Goal: Communication & Community: Answer question/provide support

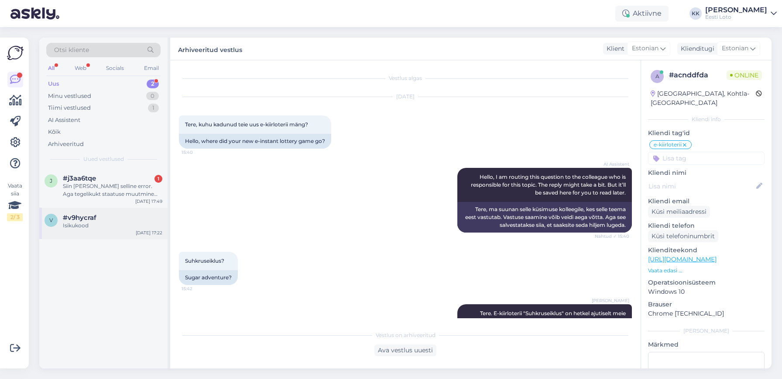
click at [65, 220] on span "#v9hycraf" at bounding box center [80, 217] width 34 height 8
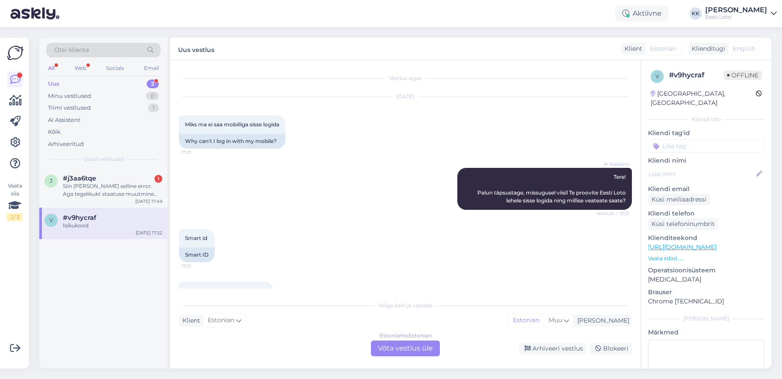
scroll to position [36, 0]
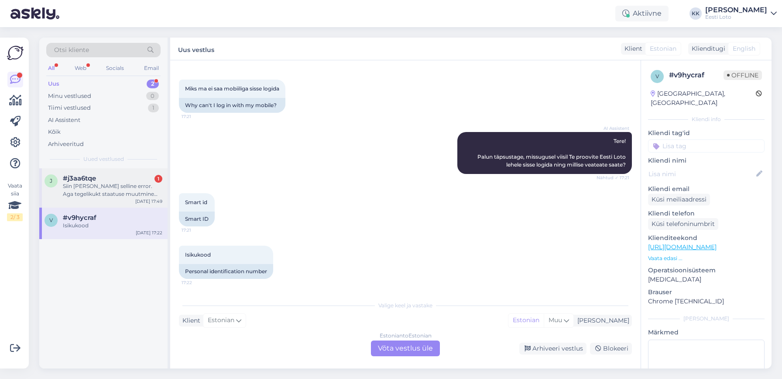
click at [79, 181] on span "#j3aa6tqe" at bounding box center [79, 178] width 33 height 8
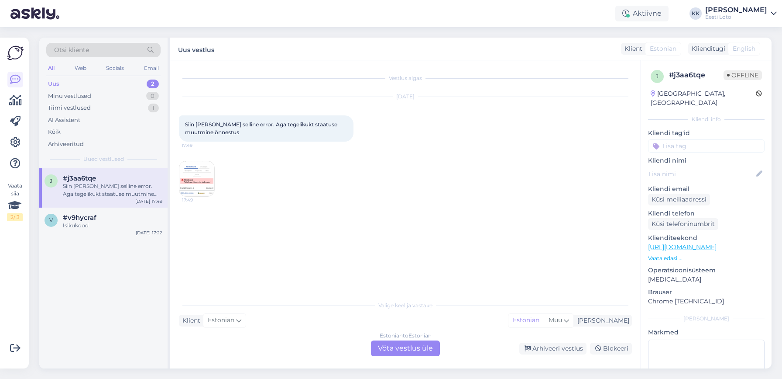
click at [191, 178] on img at bounding box center [196, 178] width 35 height 35
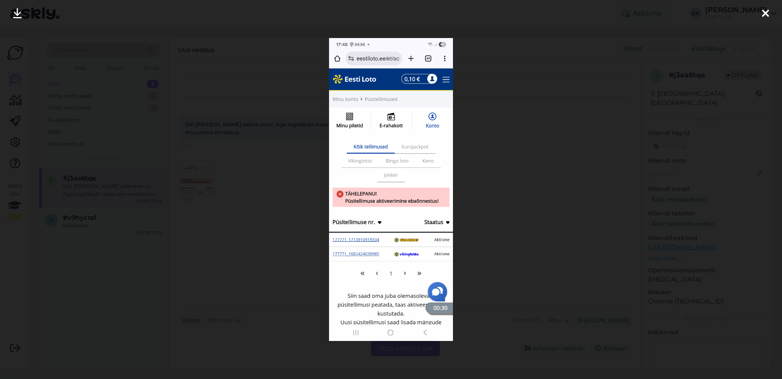
click at [764, 12] on icon at bounding box center [765, 13] width 7 height 11
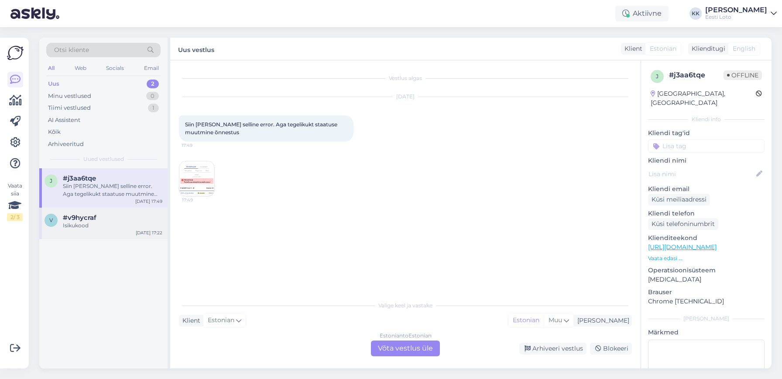
click at [81, 213] on div "v #v9hycraf Isikukood [DATE] 17:22" at bounding box center [103, 222] width 128 height 31
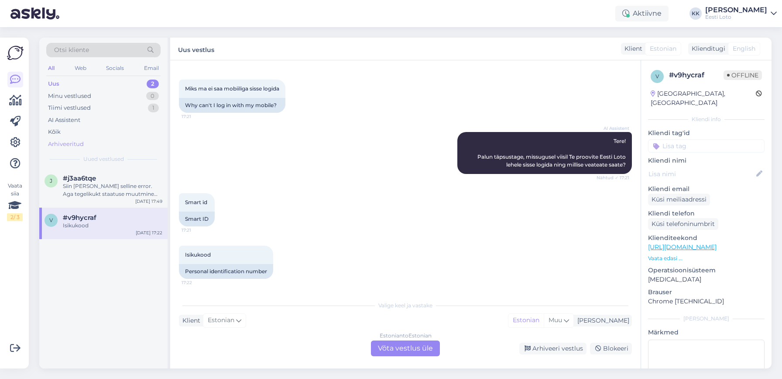
click at [74, 143] on div "Arhiveeritud" at bounding box center [66, 144] width 36 height 9
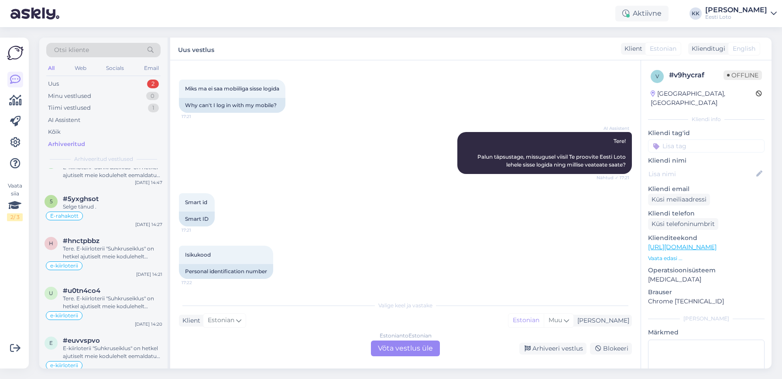
scroll to position [317, 0]
click at [138, 48] on div "Otsi kliente" at bounding box center [103, 50] width 114 height 14
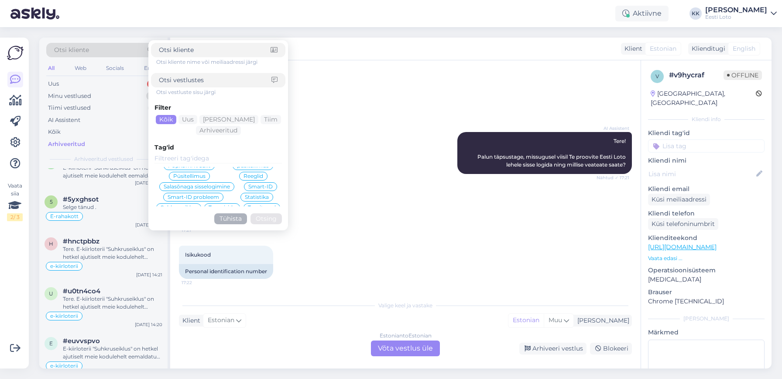
scroll to position [170, 0]
click at [257, 192] on span "Smart-ID" at bounding box center [260, 190] width 24 height 5
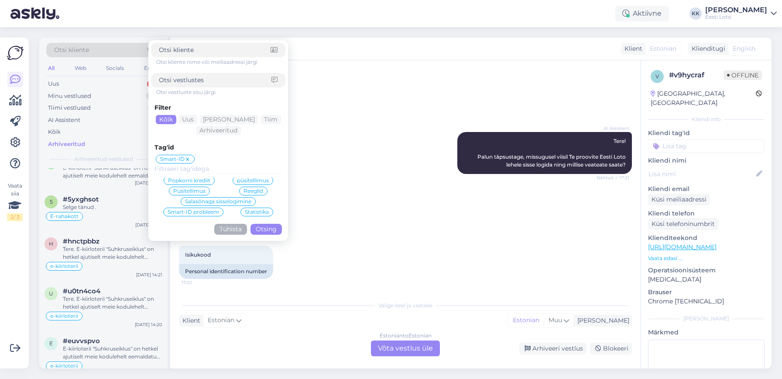
click at [245, 79] on input at bounding box center [215, 80] width 113 height 9
click at [269, 229] on button "Otsing" at bounding box center [266, 229] width 31 height 11
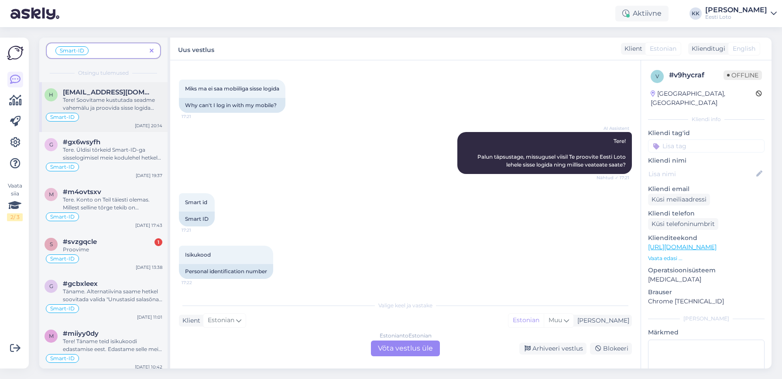
click at [116, 102] on div "Tere! Soovitame kustutada seadme vahemälu ja proovida sisse logida teise veebil…" at bounding box center [113, 104] width 100 height 16
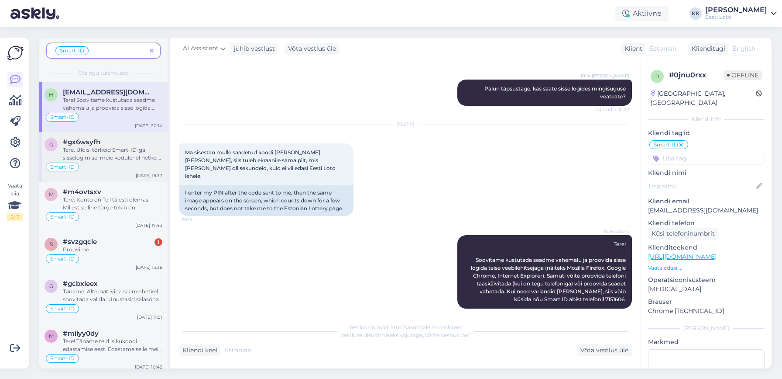
click at [114, 153] on div "Tere. Üldisi tõrkeid Smart-ID-ga sisselogimisel meie kodulehel hetkel ei esine.…" at bounding box center [113, 154] width 100 height 16
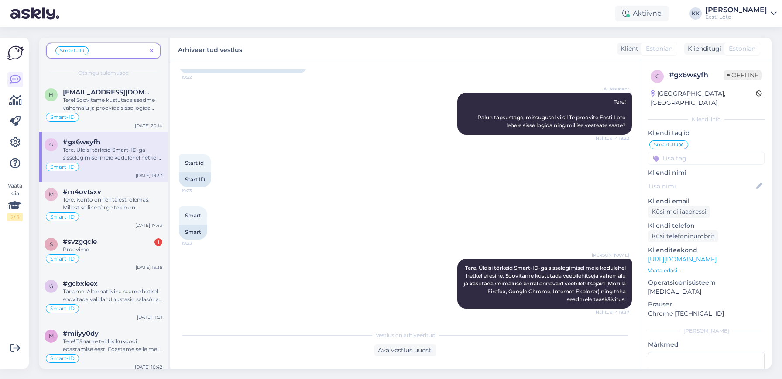
scroll to position [75, 0]
click at [99, 205] on div "Tere. Konto on Teil täiesti olemas. Millest selline tõrge tekib on [PERSON_NAME…" at bounding box center [113, 204] width 100 height 16
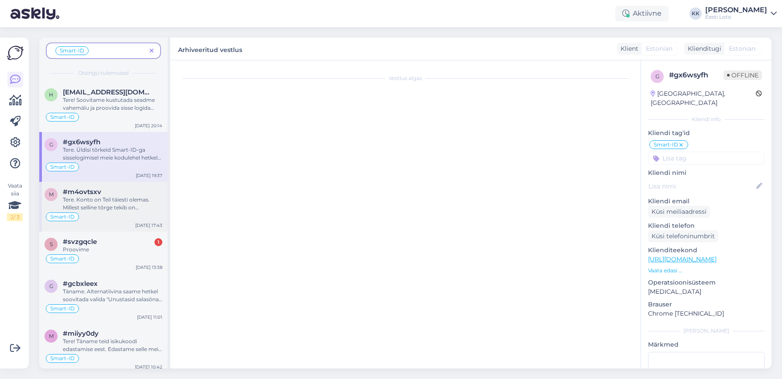
scroll to position [168, 0]
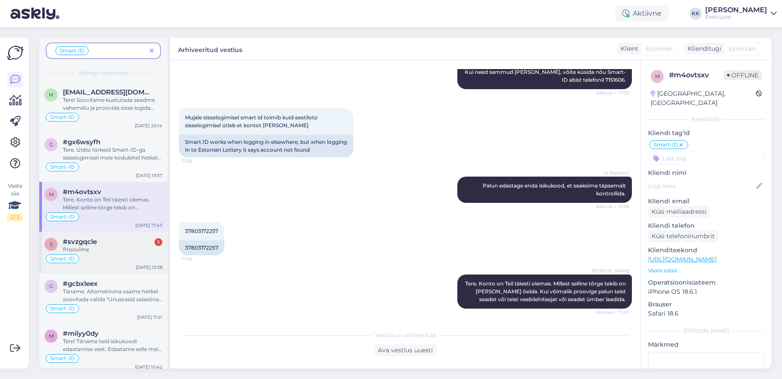
click at [110, 253] on div "Smart-ID" at bounding box center [104, 258] width 118 height 10
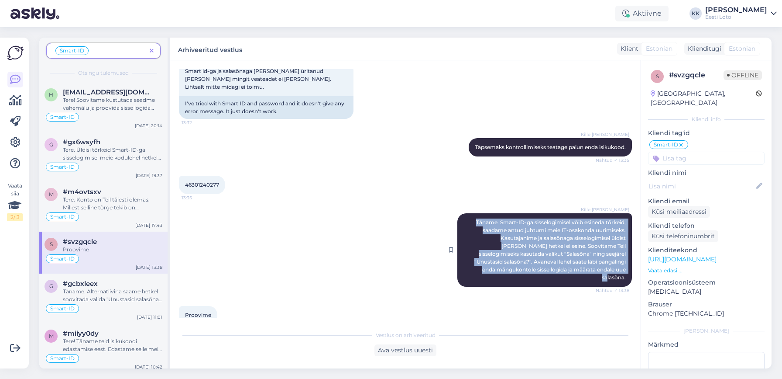
drag, startPoint x: 473, startPoint y: 214, endPoint x: 626, endPoint y: 262, distance: 160.3
click at [626, 262] on div "Kille Nevolihhin Täname. Smart-ID-ga sisselogimisel võib esineda tõrkeid, saada…" at bounding box center [545, 249] width 175 height 73
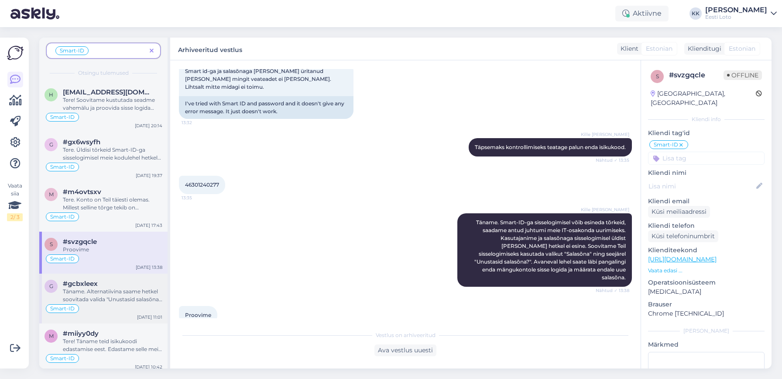
click at [104, 293] on div "Täname. Alternatiivina saame hetkel soovitada valida "Unustasid salasõna" ja av…" at bounding box center [113, 295] width 100 height 16
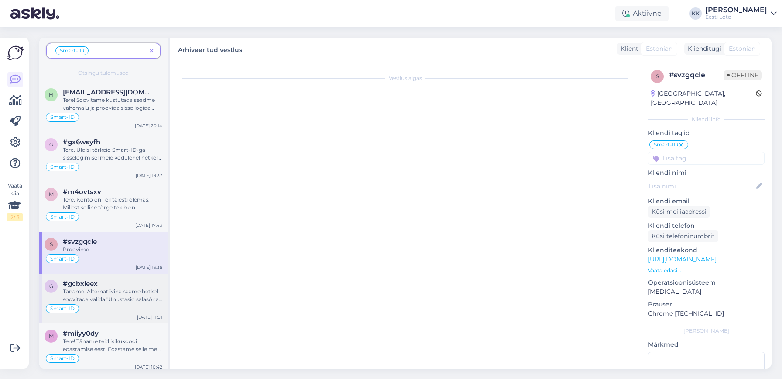
scroll to position [409, 0]
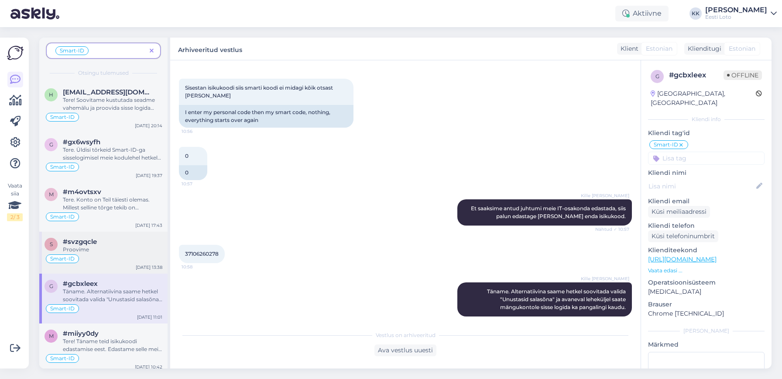
click at [94, 253] on div "Smart-ID" at bounding box center [104, 258] width 118 height 10
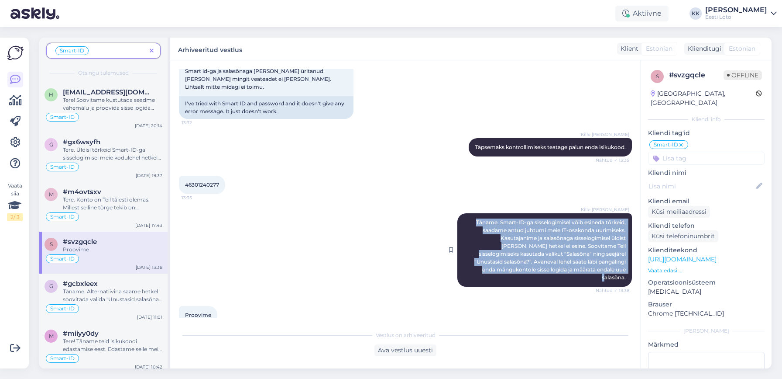
drag, startPoint x: 475, startPoint y: 213, endPoint x: 625, endPoint y: 265, distance: 158.8
click at [625, 265] on span "Täname. Smart-ID-ga sisselogimisel võib esineda tõrkeid, saadame antud juhtumi …" at bounding box center [551, 250] width 153 height 62
copy span "Täname. Smart-ID-ga sisselogimisel võib esineda tõrkeid, saadame antud juhtumi …"
click at [157, 49] on span at bounding box center [151, 50] width 11 height 9
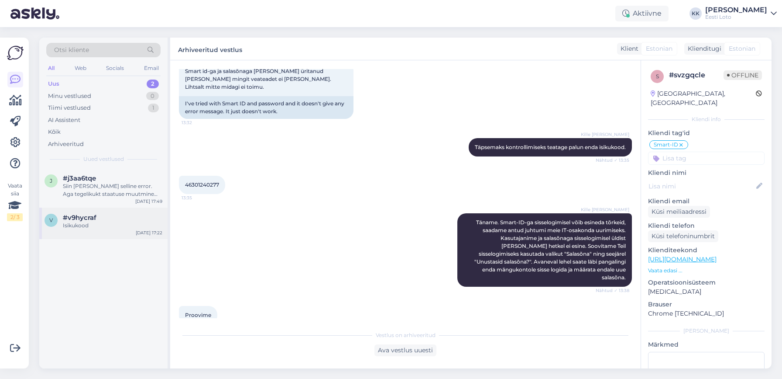
click at [82, 222] on div "Isikukood" at bounding box center [113, 225] width 100 height 8
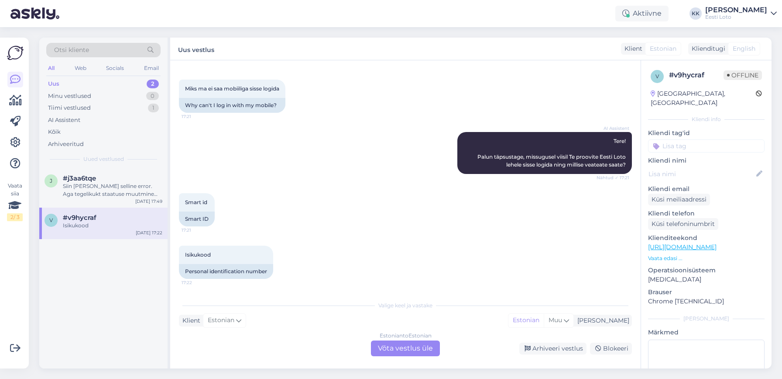
scroll to position [36, 0]
click at [391, 352] on div "Estonian to Estonian Võta vestlus üle" at bounding box center [405, 348] width 69 height 16
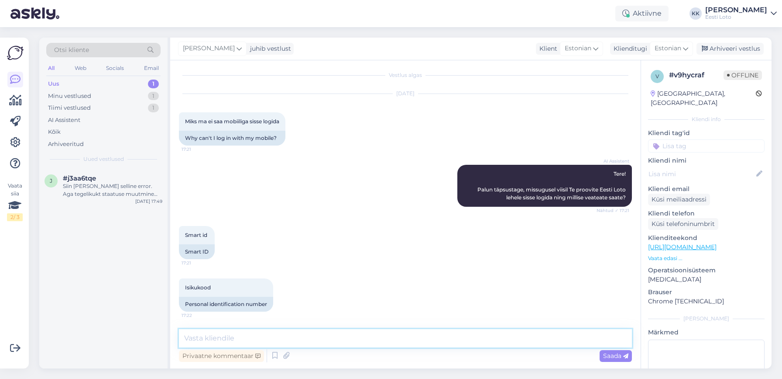
click at [292, 334] on textarea at bounding box center [405, 338] width 453 height 18
paste textarea "Täname. Smart-ID-ga sisselogimisel võib esineda tõrkeid, saadame antud juhtumi …"
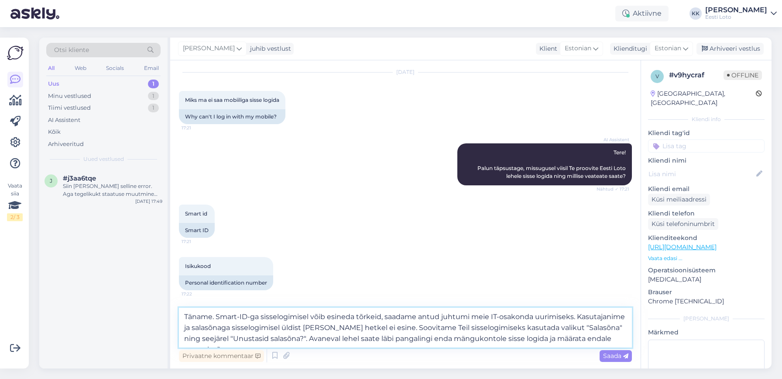
scroll to position [24, 0]
drag, startPoint x: 386, startPoint y: 316, endPoint x: 405, endPoint y: 320, distance: 19.6
click at [419, 316] on textarea "Täname. Smart-ID-ga sisselogimisel võib esineda tõrkeid, saadame antud juhtumi …" at bounding box center [405, 327] width 453 height 40
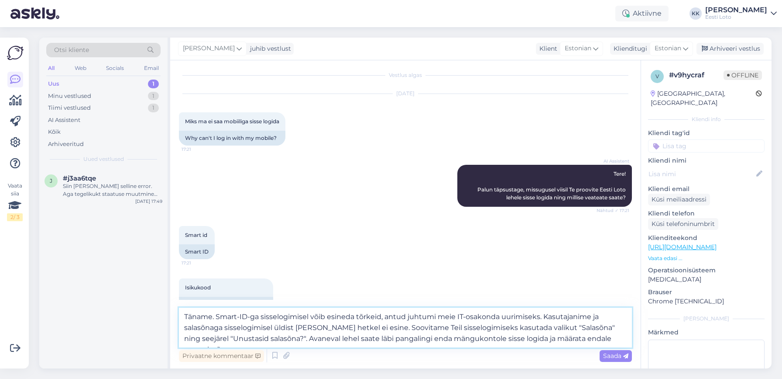
click at [437, 316] on textarea "Täname. Smart-ID-ga sisselogimisel võib esineda tõrkeid, antud juhtumi meie IT-…" at bounding box center [405, 327] width 453 height 40
click at [565, 317] on textarea "Täname. Smart-ID-ga sisselogimisel võib esineda tõrkeid, antud juhtum on juba m…" at bounding box center [405, 327] width 453 height 40
click at [566, 317] on textarea "Täname. Smart-ID-ga sisselogimisel võib esineda tõrkeid, antud juhtum on juba m…" at bounding box center [405, 327] width 453 height 40
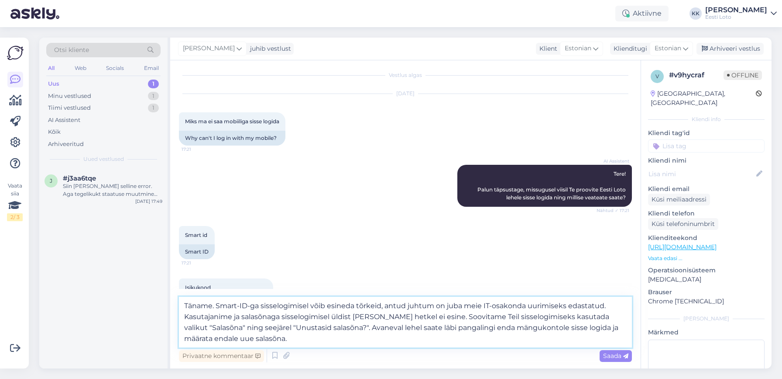
drag, startPoint x: 424, startPoint y: 317, endPoint x: 186, endPoint y: 319, distance: 238.8
click at [185, 319] on textarea "Täname. Smart-ID-ga sisselogimisel võib esineda tõrkeid, antud juhtum on juba m…" at bounding box center [405, 321] width 453 height 51
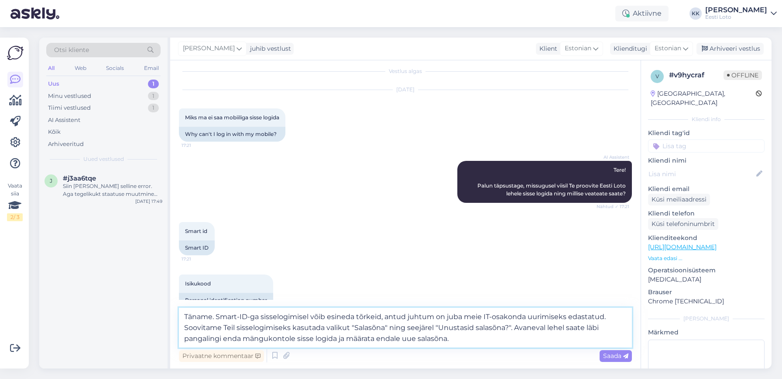
scroll to position [10, 0]
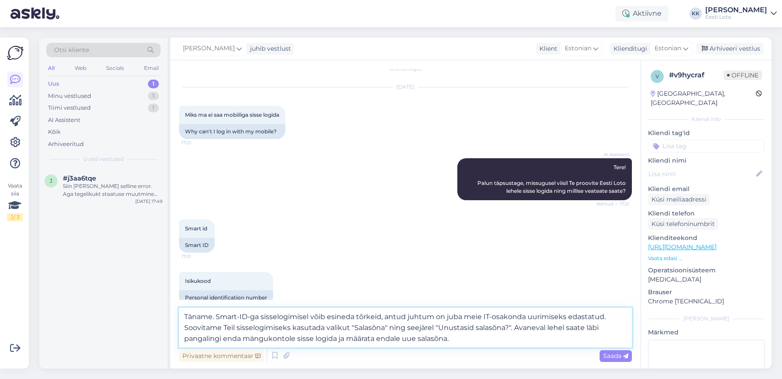
drag, startPoint x: 514, startPoint y: 328, endPoint x: 514, endPoint y: 335, distance: 6.5
click at [514, 335] on textarea "Täname. Smart-ID-ga sisselogimisel võib esineda tõrkeid, antud juhtum on juba m…" at bounding box center [405, 327] width 453 height 40
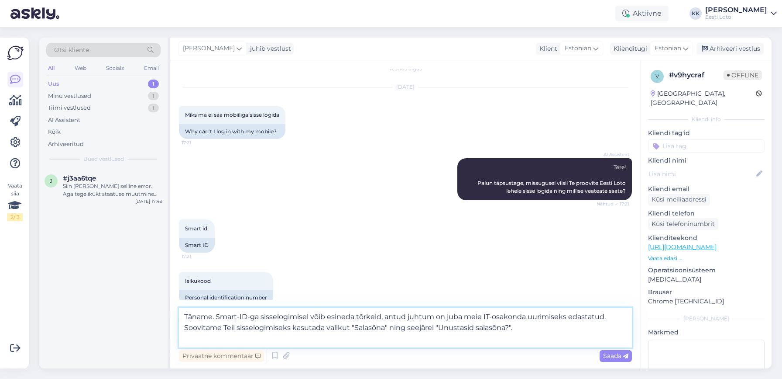
scroll to position [3, 0]
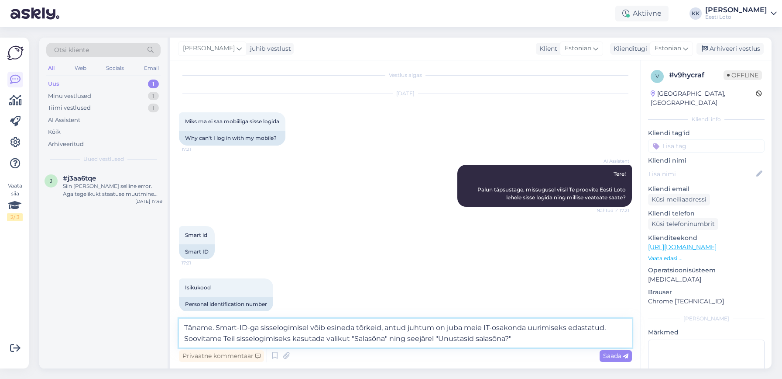
paste textarea "Soovitame kasutada [PERSON_NAME] muud brauserit (Google Chrome, Safari, Mozilla…"
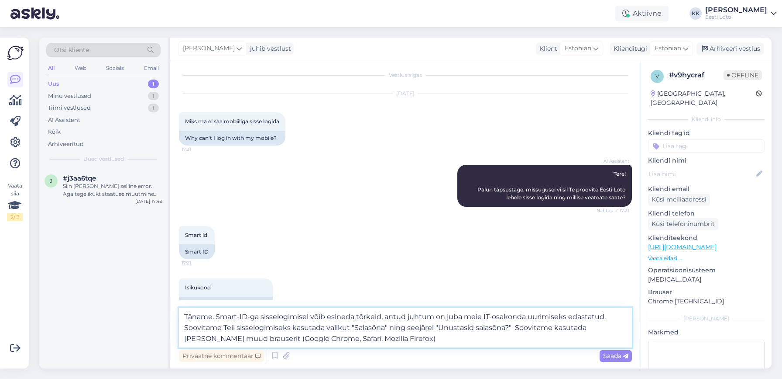
click at [512, 327] on textarea "Täname. Smart-ID-ga sisselogimisel võib esineda tõrkeid, antud juhtum on juba m…" at bounding box center [405, 327] width 453 height 40
drag, startPoint x: 298, startPoint y: 338, endPoint x: 244, endPoint y: 339, distance: 54.6
click at [244, 339] on textarea "Täname. Smart-ID-ga sisselogimisel võib esineda tõrkeid, antud juhtum on juba m…" at bounding box center [405, 327] width 453 height 40
click at [333, 339] on textarea "Täname. Smart-ID-ga sisselogimisel võib esineda tõrkeid, antud juhtum on juba m…" at bounding box center [405, 327] width 453 height 40
paste textarea "Palume vabandust tekkinud [PERSON_NAME] pärast."
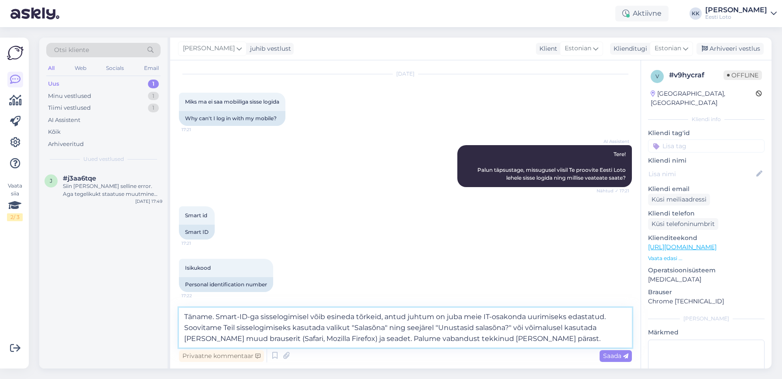
scroll to position [22, 0]
drag, startPoint x: 324, startPoint y: 338, endPoint x: 320, endPoint y: 337, distance: 4.8
click at [320, 337] on textarea "Täname. Smart-ID-ga sisselogimisel võib esineda tõrkeid, antud juhtum on juba m…" at bounding box center [405, 327] width 453 height 40
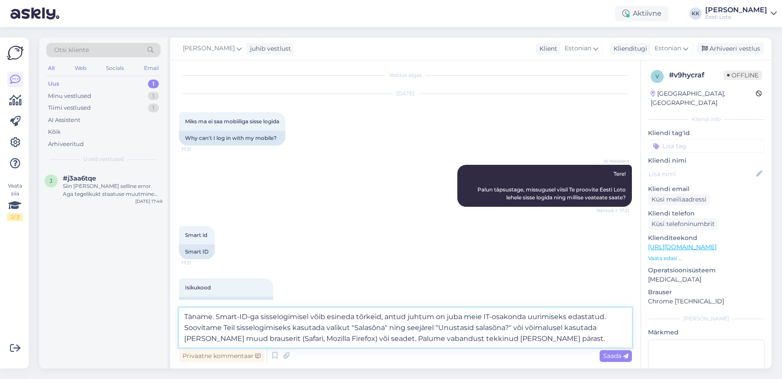
click at [519, 339] on textarea "Täname. Smart-ID-ga sisselogimisel võib esineda tõrkeid, antud juhtum on juba m…" at bounding box center [405, 327] width 453 height 40
click at [512, 327] on textarea "Täname. Smart-ID-ga sisselogimisel võib esineda tõrkeid, antud juhtum on juba m…" at bounding box center [405, 327] width 453 height 40
paste textarea "siseneda mängukontole läbi pangalingi."
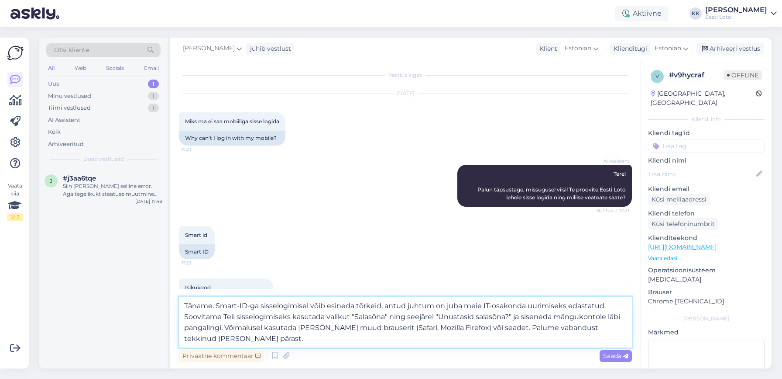
click at [265, 328] on textarea "Täname. Smart-ID-ga sisselogimisel võib esineda tõrkeid, antud juhtum on juba m…" at bounding box center [405, 321] width 453 height 51
click at [526, 306] on textarea "Täname. Smart-ID-ga sisselogimisel võib esineda tõrkeid, antud juhtum on juba m…" at bounding box center [405, 321] width 453 height 51
drag, startPoint x: 293, startPoint y: 328, endPoint x: 267, endPoint y: 329, distance: 25.8
click at [267, 329] on textarea "Täname. Smart-ID-ga sisselogimisel võib esineda tõrkeid, antud juhtum on juba m…" at bounding box center [405, 321] width 453 height 51
click at [264, 327] on textarea "Täname. Smart-ID-ga sisselogimisel võib esineda tõrkeid, antud juhtum on juba m…" at bounding box center [405, 321] width 453 height 51
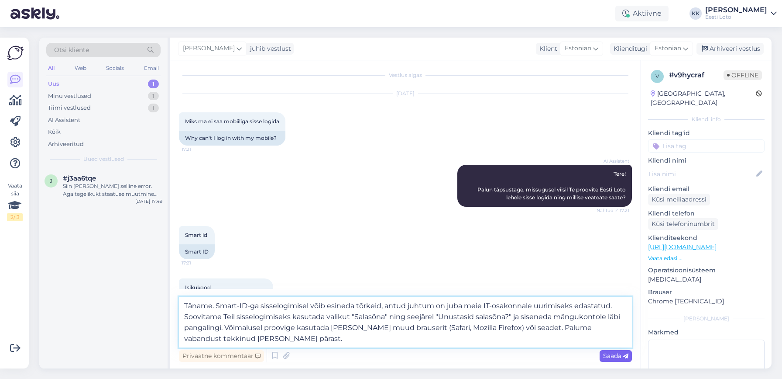
type textarea "Täname. Smart-ID-ga sisselogimisel võib esineda tõrkeid, antud juhtum on juba m…"
click at [610, 355] on span "Saada" at bounding box center [615, 355] width 25 height 8
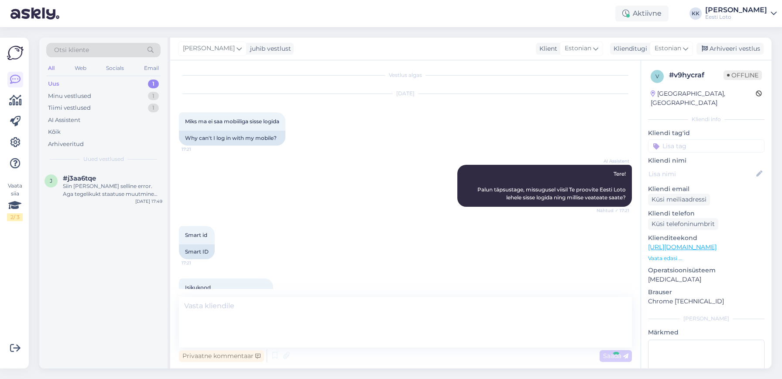
scroll to position [88, 0]
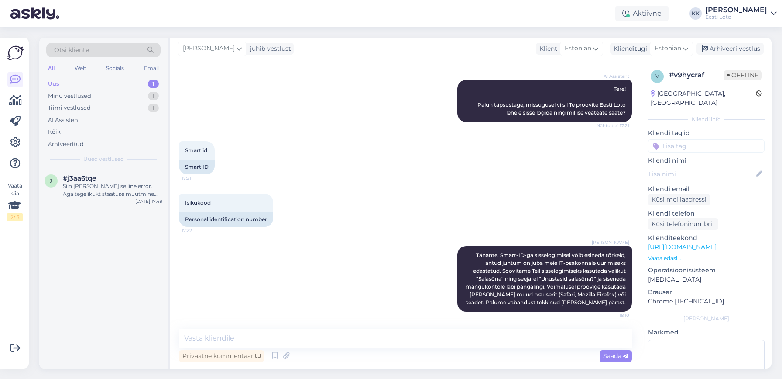
click at [713, 139] on input at bounding box center [706, 145] width 117 height 13
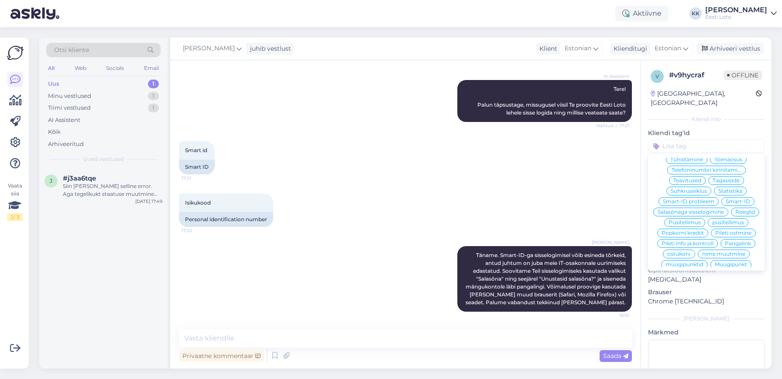
scroll to position [62, 0]
click at [734, 200] on span "Smart-ID" at bounding box center [738, 202] width 24 height 5
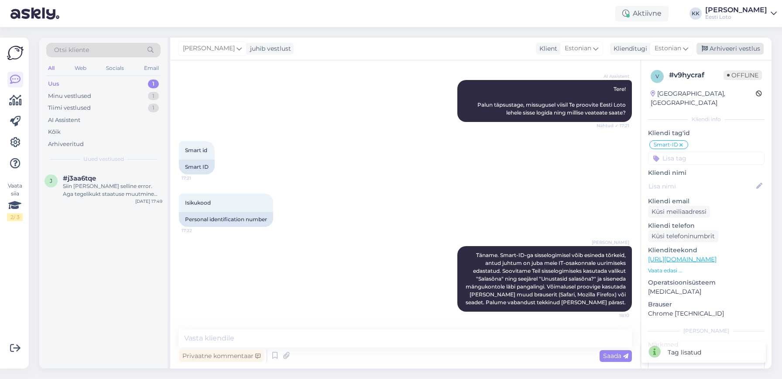
click at [724, 49] on div "Arhiveeri vestlus" at bounding box center [730, 49] width 67 height 12
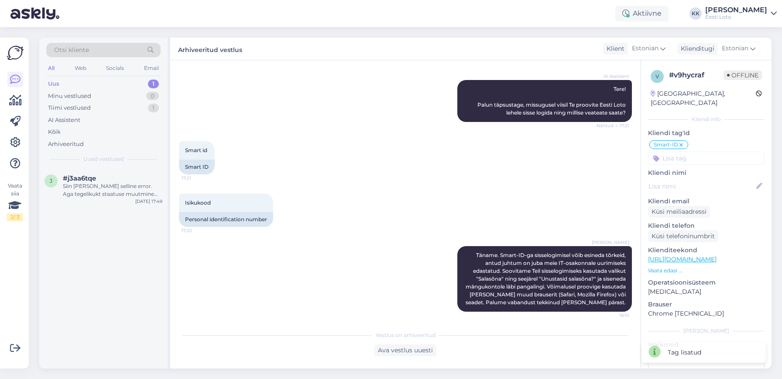
scroll to position [72, 0]
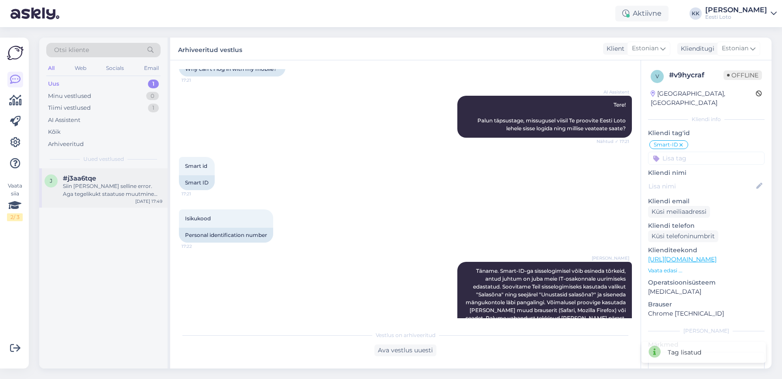
click at [82, 194] on div "Siin [PERSON_NAME] selline error. Aga tegelikukt staatuse muutmine õnnestus" at bounding box center [113, 190] width 100 height 16
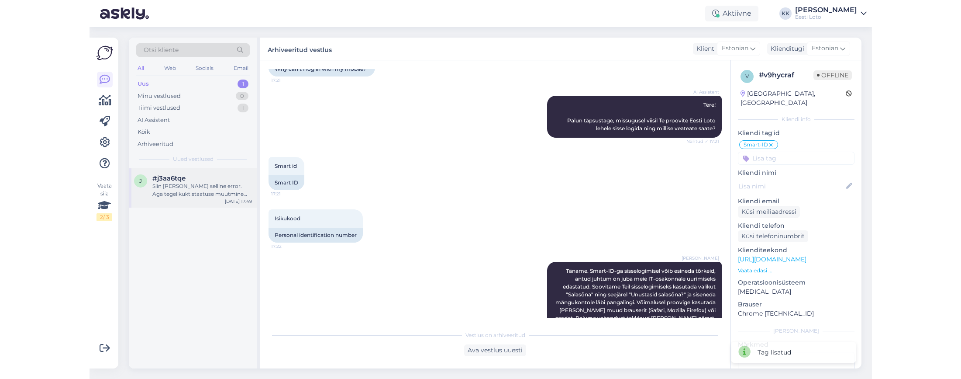
scroll to position [0, 0]
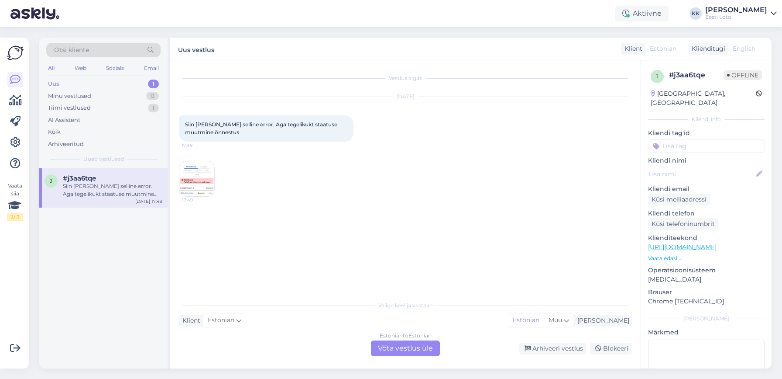
click at [188, 178] on img at bounding box center [196, 178] width 35 height 35
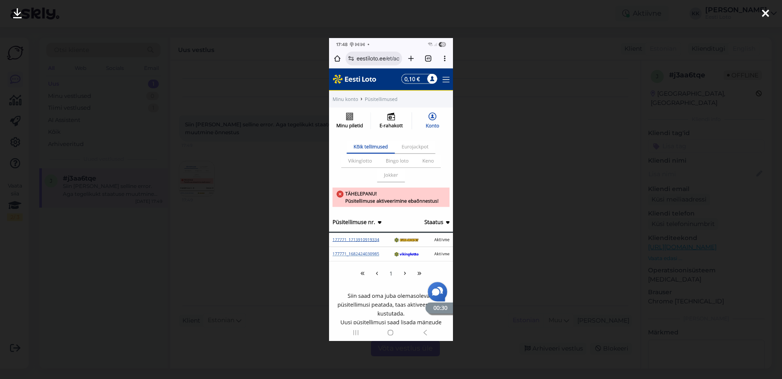
click at [767, 14] on icon at bounding box center [765, 13] width 7 height 11
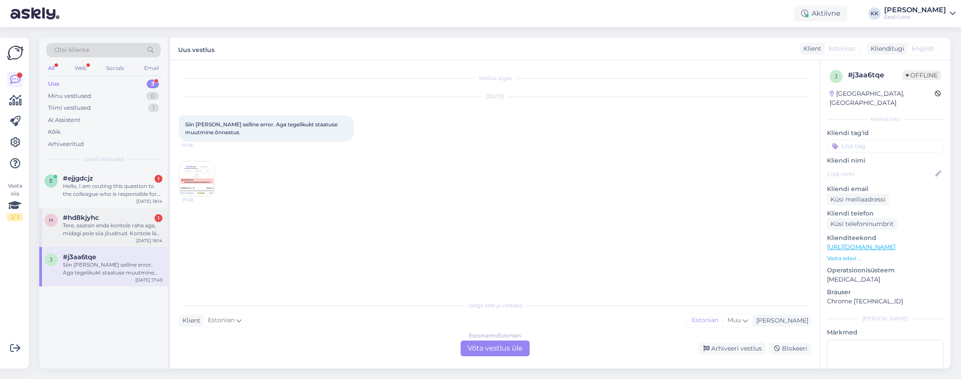
click at [108, 225] on div "Tere, saatsin enda kontole raha aga, midagi pole siia jõudnud. Kontole läks rah…" at bounding box center [113, 229] width 100 height 16
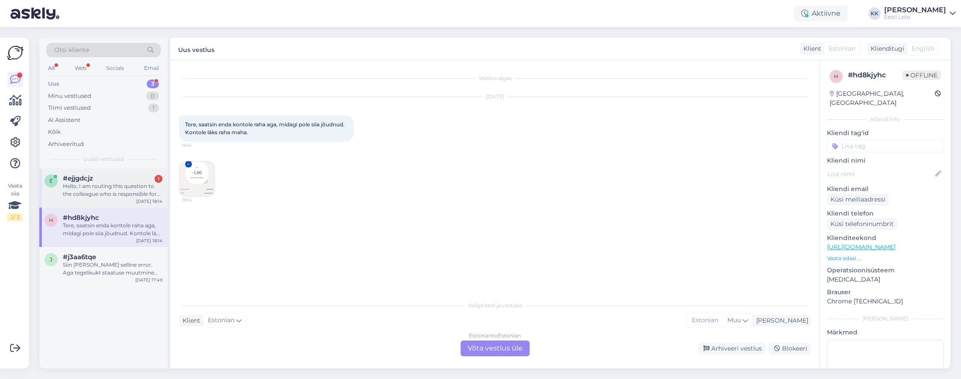
click at [103, 184] on div "Hello, I am routing this question to the colleague who is responsible for this …" at bounding box center [113, 190] width 100 height 16
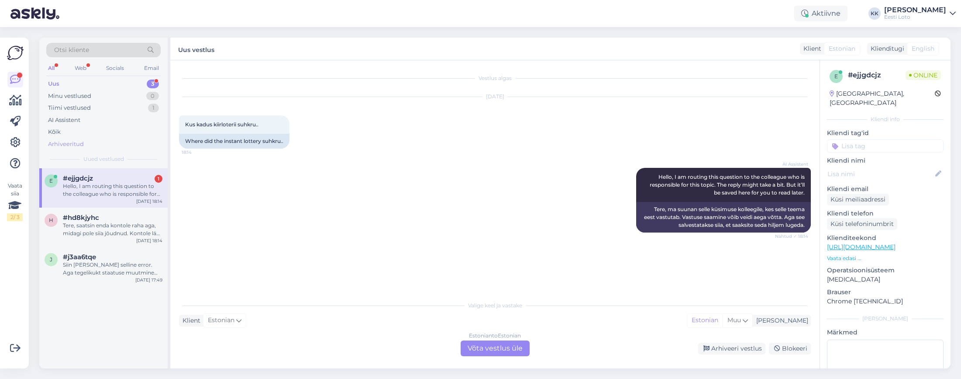
click at [86, 143] on div "Arhiveeritud" at bounding box center [103, 144] width 114 height 12
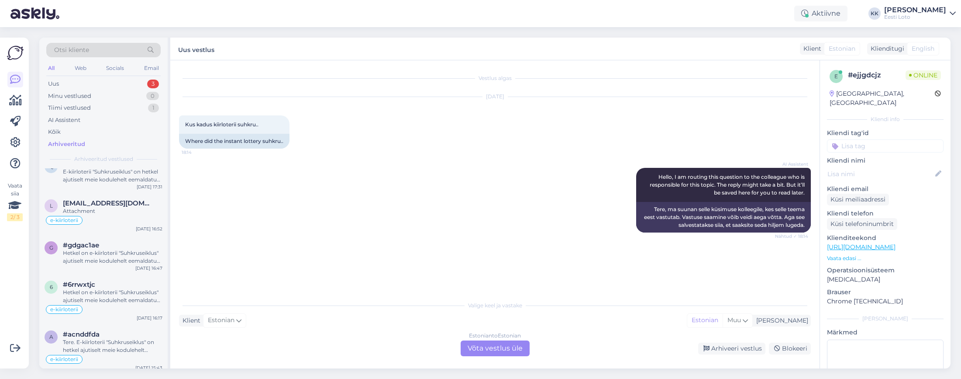
scroll to position [132, 0]
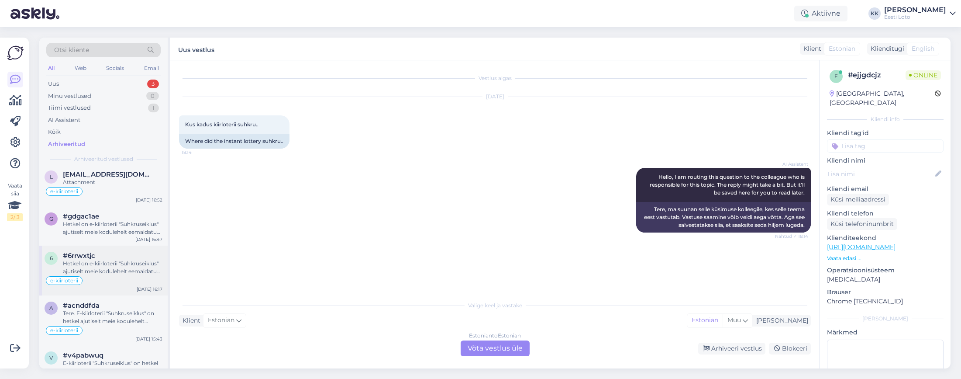
click at [117, 261] on div "Hetkel on e-kiirloterii "Suhkruseiklus" ajutiselt meie kodulehelt eemaldatud. L…" at bounding box center [113, 267] width 100 height 16
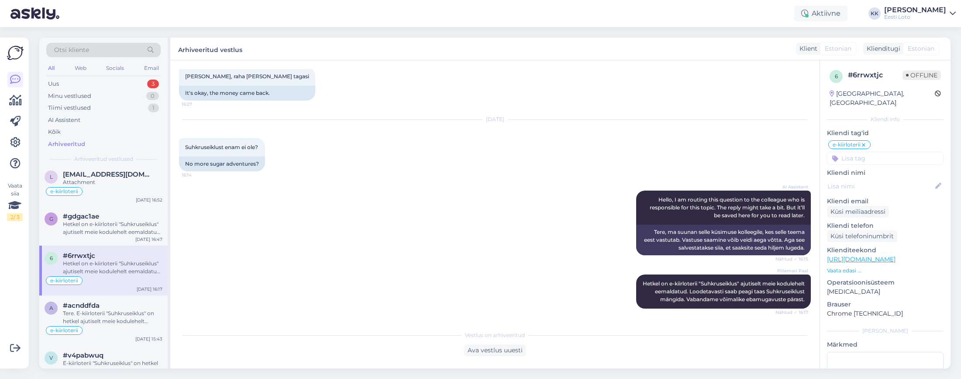
scroll to position [133, 0]
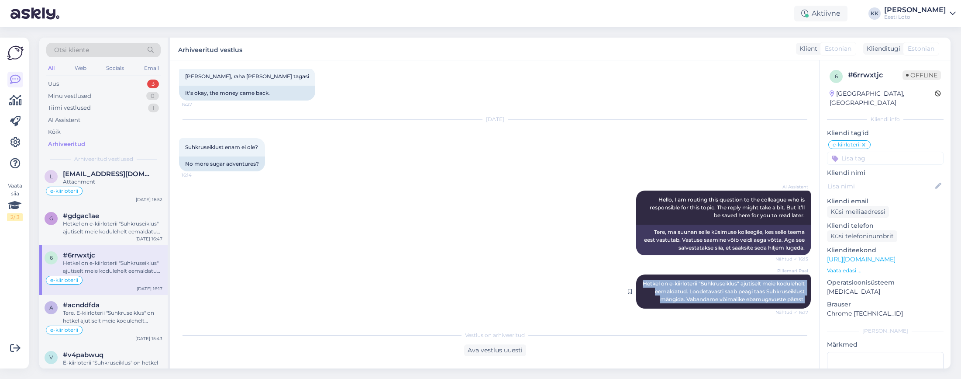
drag, startPoint x: 670, startPoint y: 274, endPoint x: 802, endPoint y: 306, distance: 135.5
click at [782, 306] on div "Pillemari Paal Hetkel on e-kiirloterii "Suhkruseiklus" ajutiselt meie kodulehel…" at bounding box center [723, 291] width 175 height 34
copy span "Hetkel on e-kiirloterii "Suhkruseiklus" ajutiselt meie kodulehelt eemaldatud. L…"
click at [86, 87] on div "Uus 3" at bounding box center [103, 84] width 114 height 12
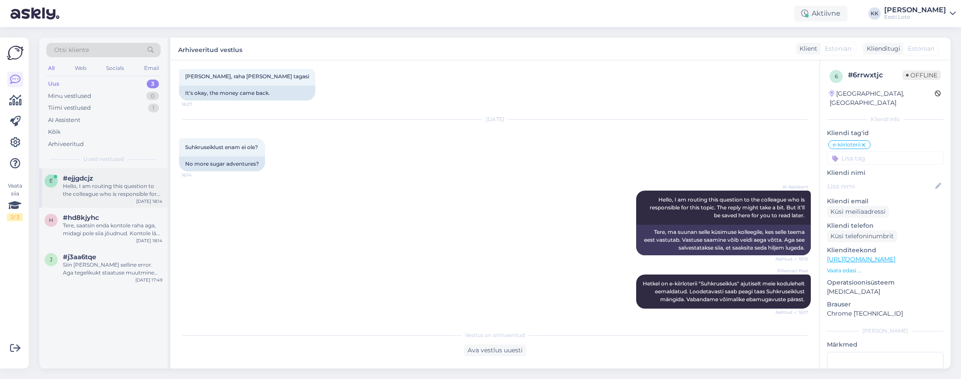
drag, startPoint x: 97, startPoint y: 185, endPoint x: 93, endPoint y: 183, distance: 4.5
click at [97, 185] on div "Hello, I am routing this question to the colleague who is responsible for this …" at bounding box center [113, 190] width 100 height 16
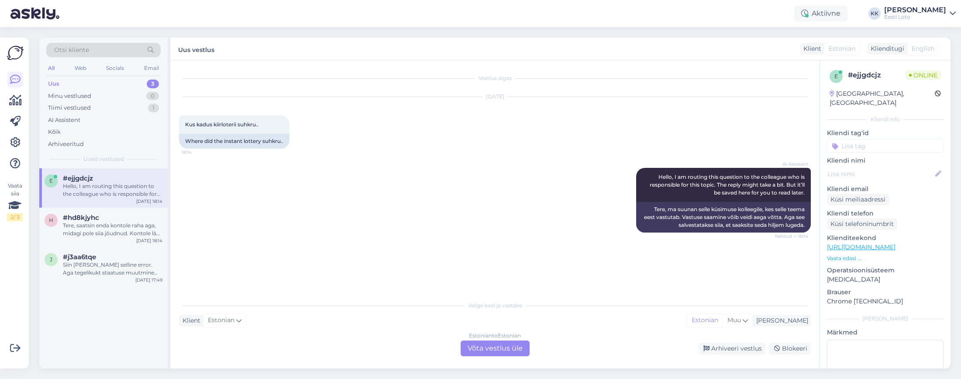
click at [488, 344] on div "Estonian to Estonian Võta vestlus üle" at bounding box center [495, 348] width 69 height 16
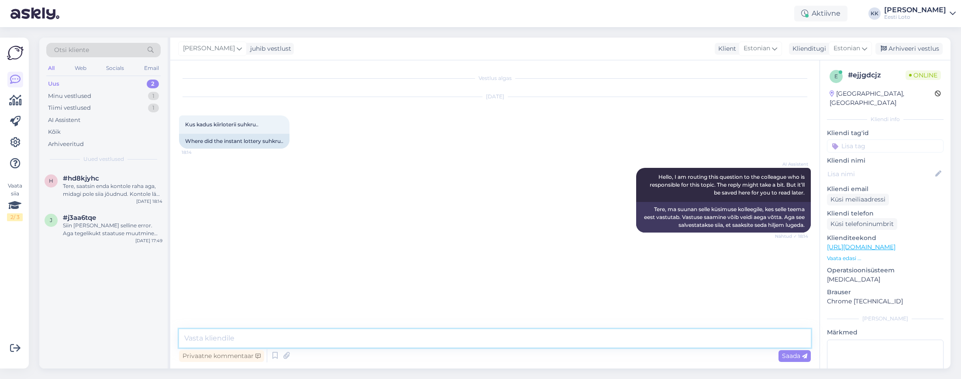
click at [388, 337] on textarea at bounding box center [495, 338] width 632 height 18
paste textarea "Hetkel on e-kiirloterii "Suhkruseiklus" ajutiselt meie kodulehelt eemaldatud. L…"
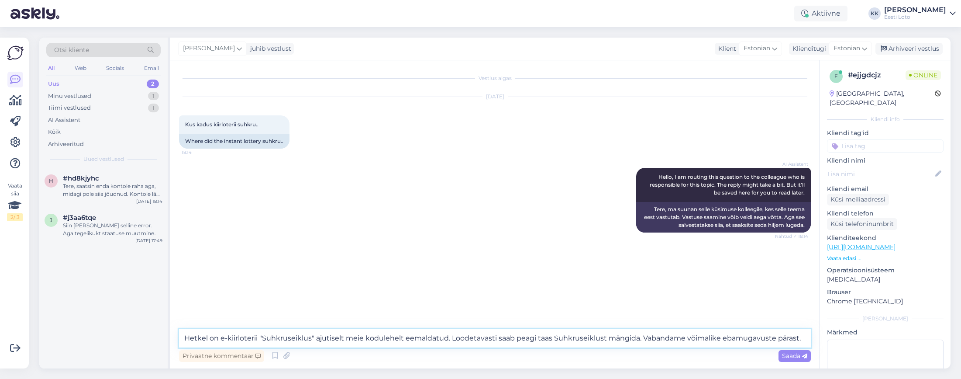
click at [184, 337] on textarea "Hetkel on e-kiirloterii "Suhkruseiklus" ajutiselt meie kodulehelt eemaldatud. L…" at bounding box center [495, 338] width 632 height 18
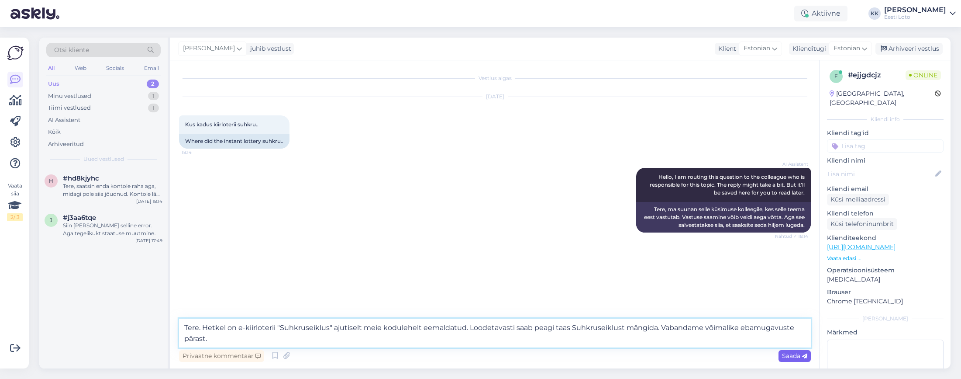
type textarea "Tere. Hetkel on e-kiirloterii "Suhkruseiklus" ajutiselt meie kodulehelt eemalda…"
click at [782, 356] on span "Saada" at bounding box center [794, 355] width 25 height 8
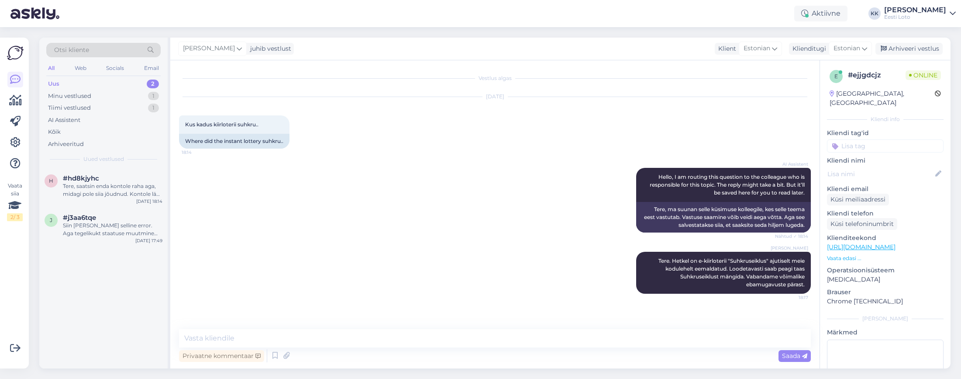
click at [782, 139] on input at bounding box center [885, 145] width 117 height 13
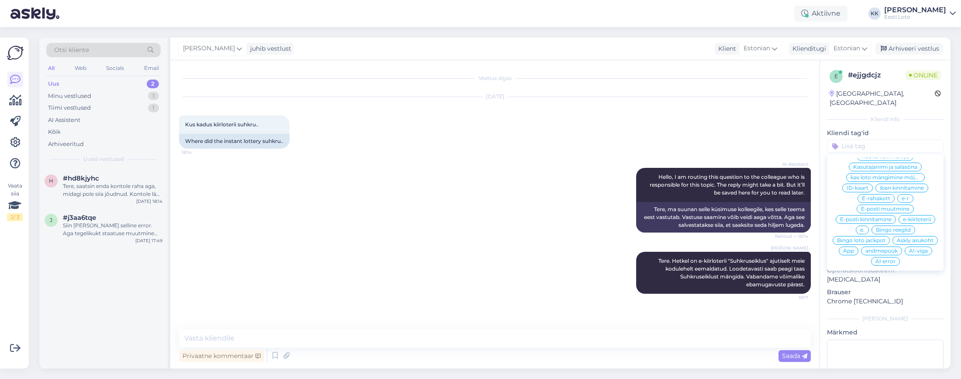
scroll to position [249, 0]
click at [782, 212] on span "e-kiirloterii" at bounding box center [917, 214] width 28 height 5
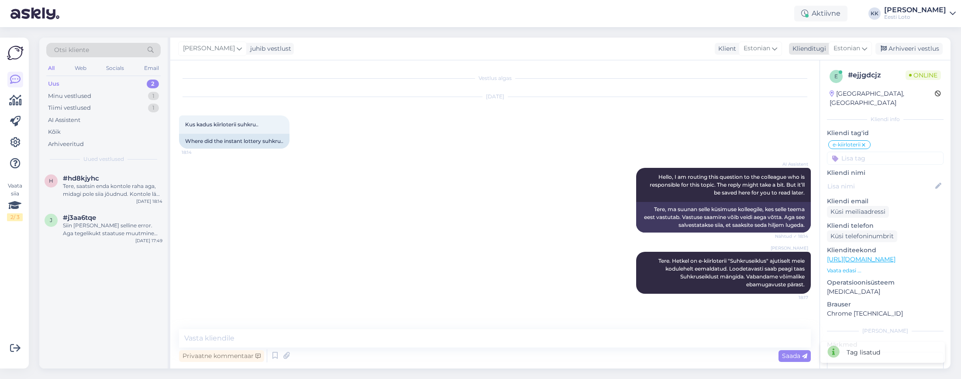
click at [782, 46] on div "Arhiveeri vestlus" at bounding box center [908, 49] width 67 height 12
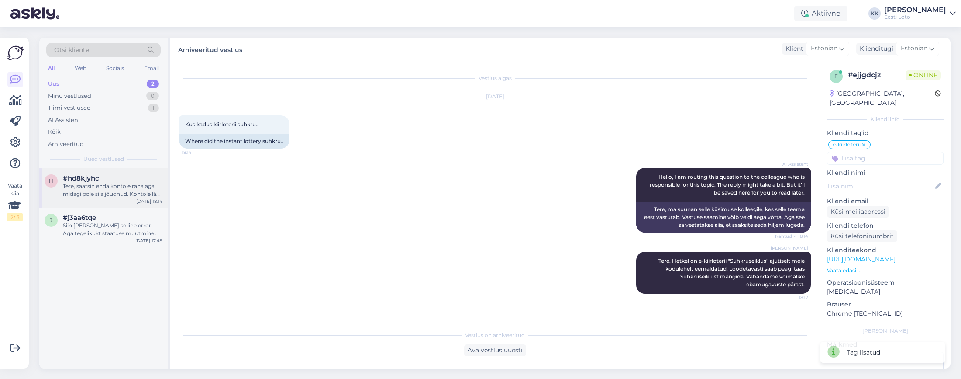
click at [105, 188] on div "Tere, saatsin enda kontole raha aga, midagi pole siia jõudnud. Kontole läks rah…" at bounding box center [113, 190] width 100 height 16
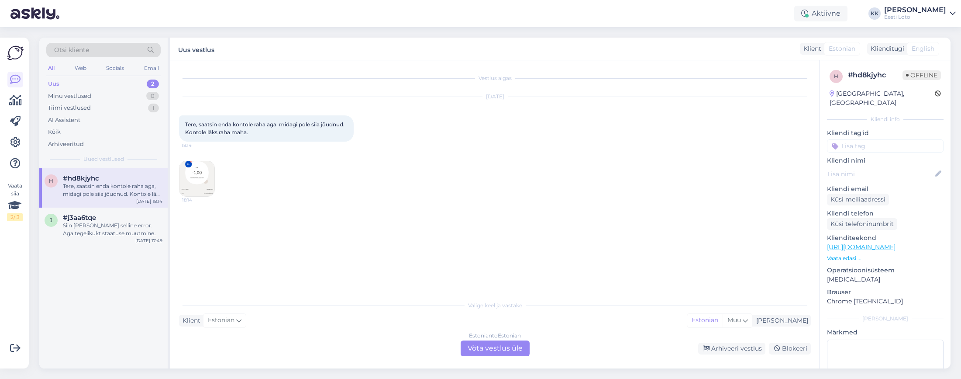
click at [193, 172] on img at bounding box center [196, 178] width 35 height 35
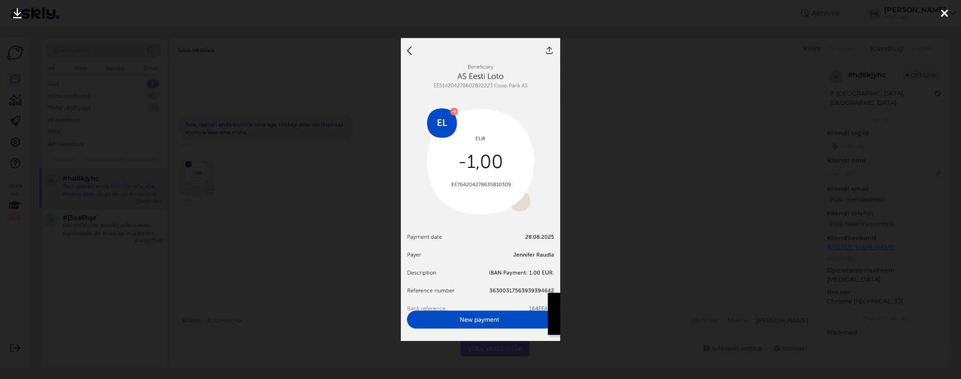
click at [782, 10] on icon at bounding box center [944, 13] width 7 height 11
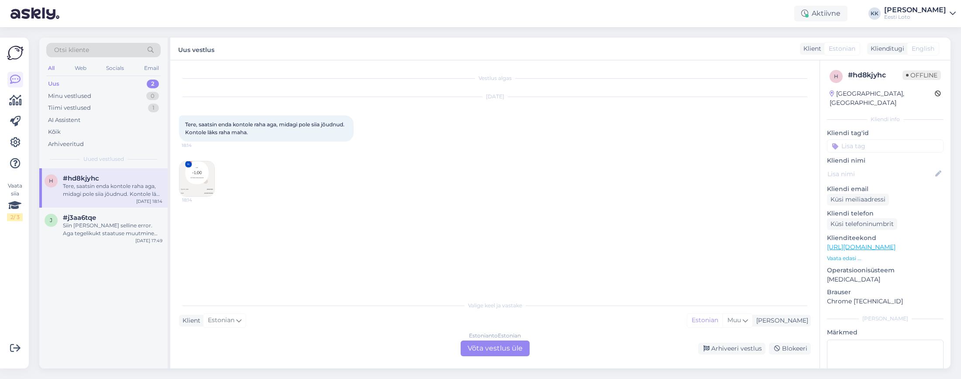
click at [204, 172] on img at bounding box center [196, 178] width 35 height 35
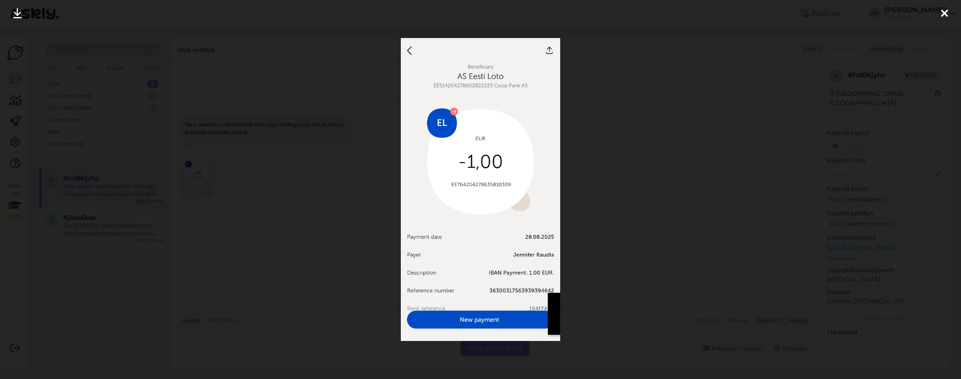
click at [782, 12] on icon at bounding box center [944, 13] width 7 height 11
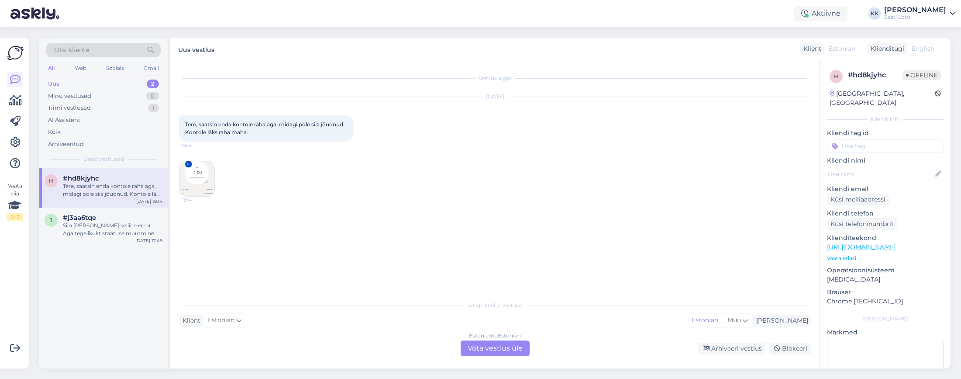
click at [492, 349] on div "Estonian to Estonian Võta vestlus üle" at bounding box center [495, 348] width 69 height 16
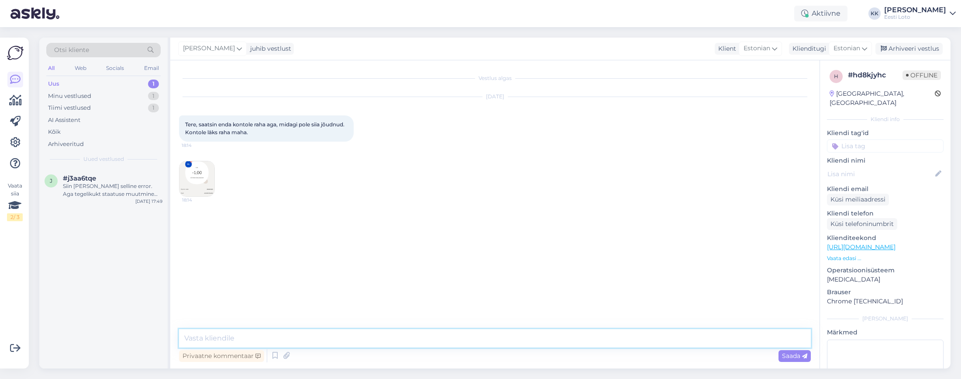
click at [428, 340] on textarea at bounding box center [495, 338] width 632 height 18
type textarea "Tere. Kontrollimiseks teatage ka enda isikukood palun."
click at [782, 354] on span "Saada" at bounding box center [794, 355] width 25 height 8
click at [782, 139] on input at bounding box center [885, 145] width 117 height 13
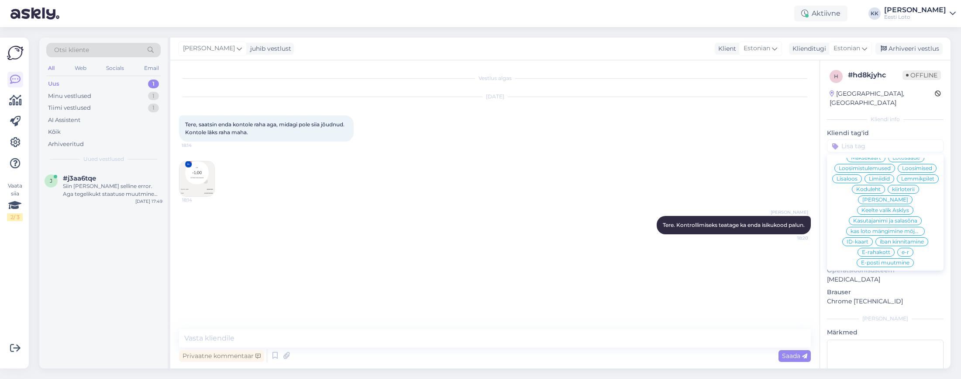
scroll to position [186, 0]
click at [782, 254] on span "E-rahakott" at bounding box center [876, 256] width 28 height 5
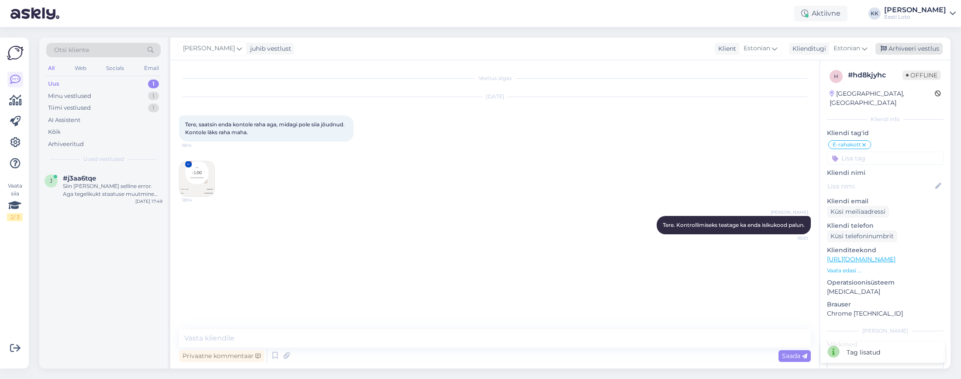
click at [782, 48] on div "Arhiveeri vestlus" at bounding box center [908, 49] width 67 height 12
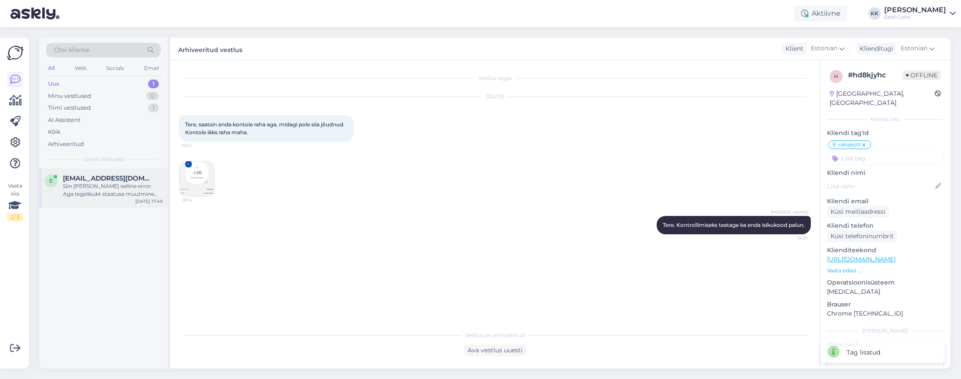
click at [83, 188] on div "Siin [PERSON_NAME] selline error. Aga tegelikukt staatuse muutmine õnnestus" at bounding box center [113, 190] width 100 height 16
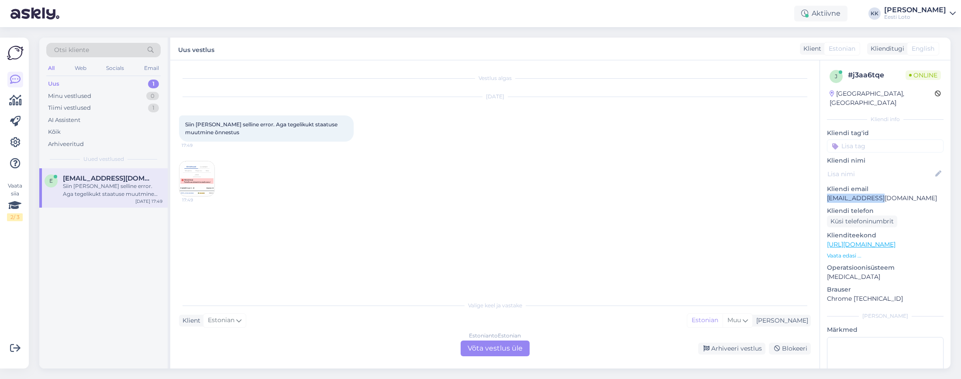
drag, startPoint x: 878, startPoint y: 189, endPoint x: 828, endPoint y: 190, distance: 49.8
click at [782, 193] on p "[EMAIL_ADDRESS][DOMAIN_NAME]" at bounding box center [885, 197] width 117 height 9
copy p "[EMAIL_ADDRESS][DOMAIN_NAME]"
